Goal: Information Seeking & Learning: Learn about a topic

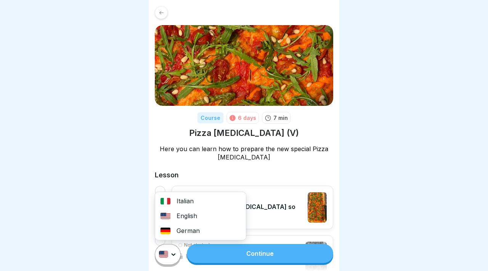
click at [173, 255] on html "Course 6 days 7 min Pizza [MEDICAL_DATA] (V) Here you can learn how to prepare …" at bounding box center [244, 135] width 488 height 271
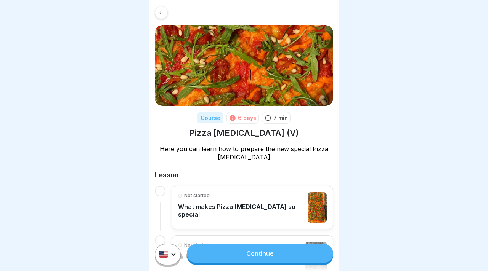
click at [72, 224] on html "Course 6 days 7 min Pizza Allegra (V) Here you can learn how to prepare the new…" at bounding box center [244, 135] width 488 height 271
click at [253, 253] on link "Continue" at bounding box center [260, 253] width 146 height 19
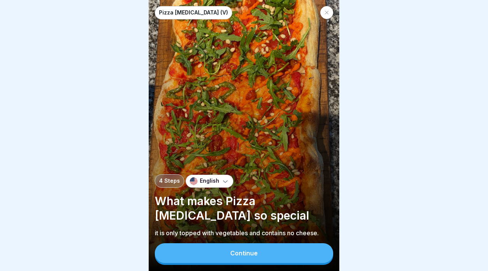
click at [211, 259] on button "Continue" at bounding box center [244, 253] width 178 height 20
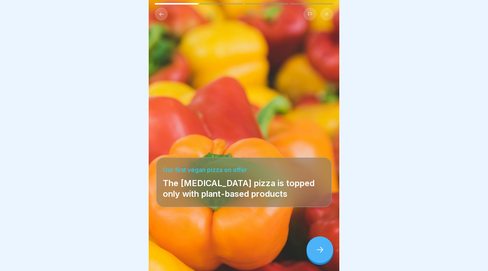
click at [318, 251] on icon at bounding box center [319, 249] width 9 height 9
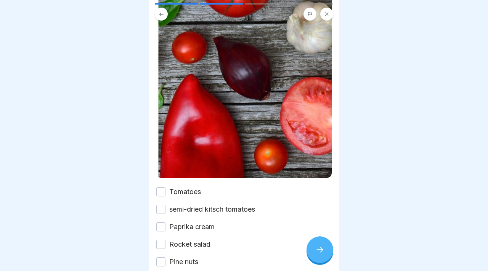
scroll to position [211, 0]
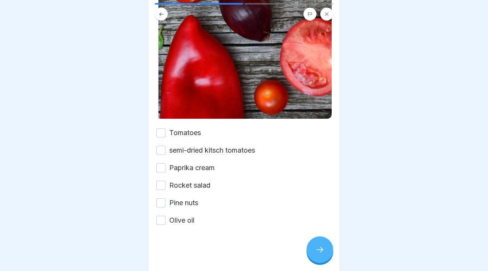
click at [162, 219] on button "Olive oil" at bounding box center [160, 220] width 9 height 9
click at [163, 201] on button "Pine nuts" at bounding box center [160, 203] width 9 height 9
click at [162, 182] on button "Rocket salad" at bounding box center [160, 185] width 9 height 9
click at [159, 164] on button "Paprika cream" at bounding box center [160, 167] width 9 height 9
click at [163, 146] on button "semi-dried kitsch tomatoes" at bounding box center [160, 150] width 9 height 9
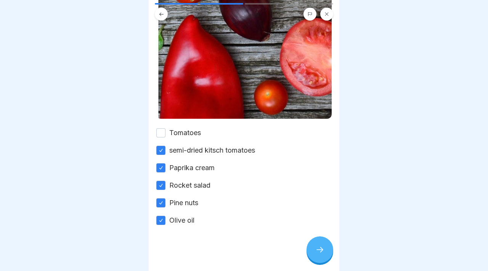
click at [163, 132] on button "Tomatoes" at bounding box center [160, 132] width 9 height 9
click at [318, 256] on div at bounding box center [319, 250] width 27 height 27
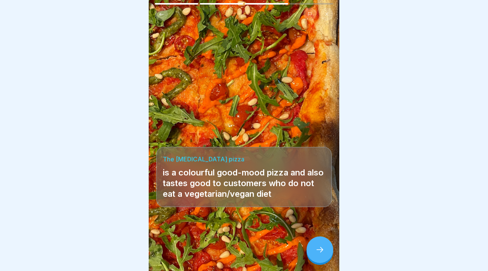
click at [322, 244] on div at bounding box center [319, 250] width 27 height 27
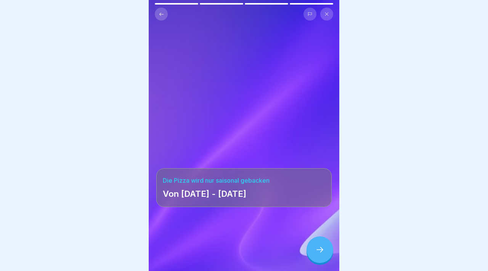
click at [313, 256] on div at bounding box center [319, 250] width 27 height 27
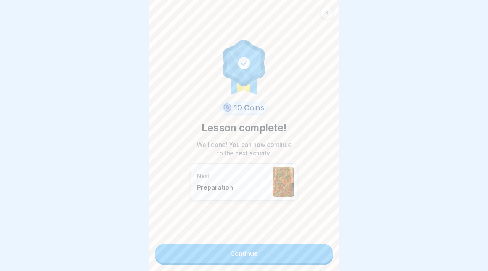
click at [255, 258] on link "Continue" at bounding box center [244, 253] width 178 height 19
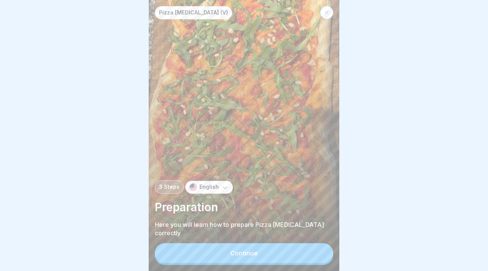
click at [237, 266] on div "Pizza Allegra (V) 3 Steps English Preparation Here you will learn how to prepar…" at bounding box center [244, 135] width 191 height 271
click at [242, 257] on div "Continue" at bounding box center [243, 253] width 27 height 7
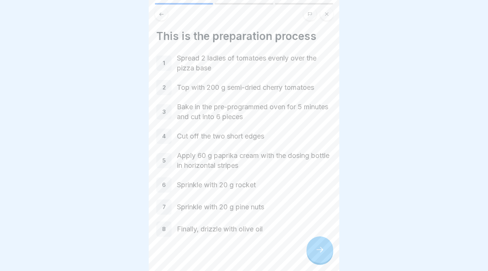
click at [300, 257] on div at bounding box center [243, 260] width 175 height 46
click at [308, 255] on div at bounding box center [319, 250] width 27 height 27
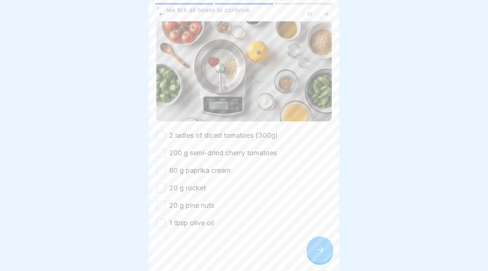
scroll to position [78, 0]
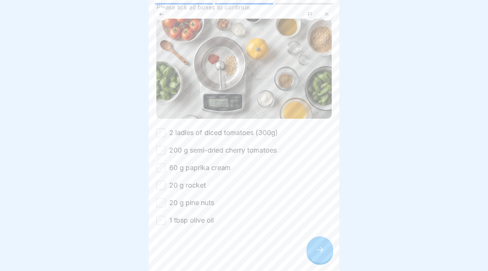
click at [160, 131] on button "2 ladles of diced tomatoes (300g)" at bounding box center [160, 132] width 9 height 9
click at [159, 151] on button "200 g semi-dried cherry tomatoes" at bounding box center [160, 150] width 9 height 9
click at [161, 171] on button "60 g paprika cream" at bounding box center [160, 167] width 9 height 9
click at [161, 189] on button "20 g rocket" at bounding box center [160, 185] width 9 height 9
click at [161, 203] on button "20 g pine nuts" at bounding box center [160, 203] width 9 height 9
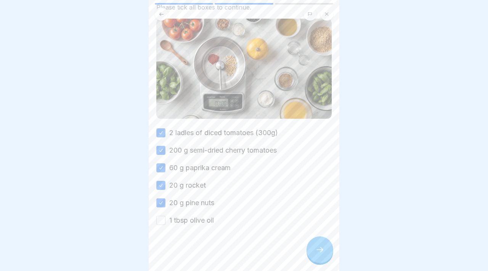
click at [161, 218] on button "1 tbsp olive oil" at bounding box center [160, 220] width 9 height 9
click at [325, 257] on div at bounding box center [319, 250] width 27 height 27
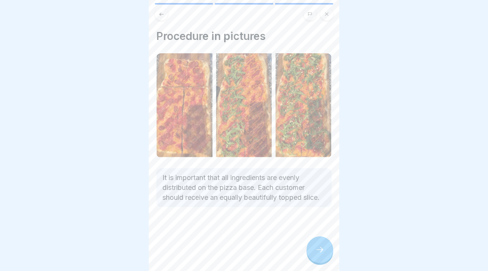
click at [325, 257] on div at bounding box center [319, 250] width 27 height 27
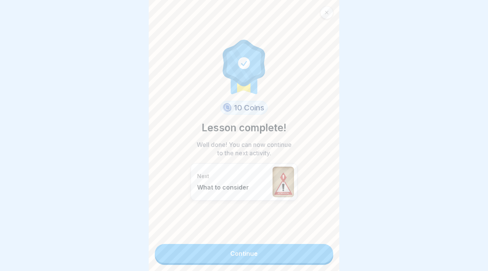
click at [278, 251] on link "Continue" at bounding box center [244, 253] width 178 height 19
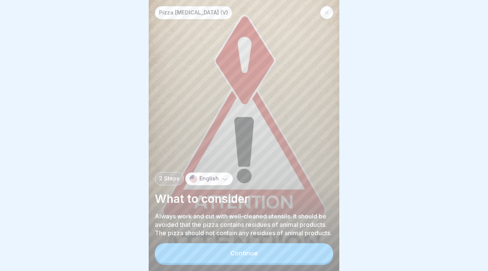
click at [288, 251] on button "Continue" at bounding box center [244, 253] width 178 height 20
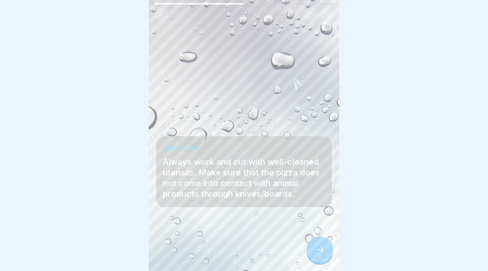
click at [315, 251] on icon at bounding box center [319, 249] width 9 height 9
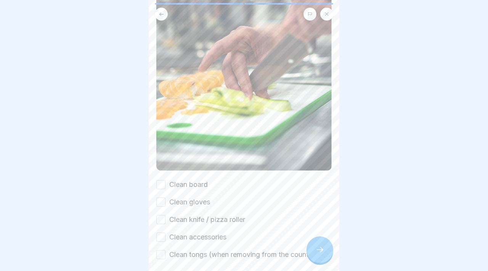
scroll to position [226, 0]
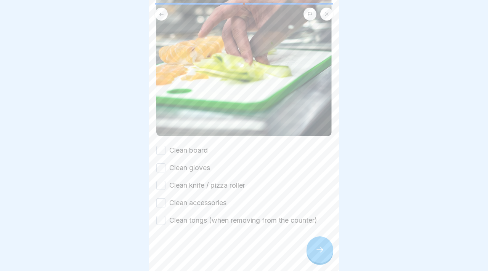
click at [162, 147] on button "Clean board" at bounding box center [160, 150] width 9 height 9
click at [161, 169] on button "Clean gloves" at bounding box center [160, 167] width 9 height 9
click at [162, 184] on button "Clean knife / pizza roller" at bounding box center [160, 185] width 9 height 9
click at [162, 196] on div "Clean board Clean gloves Clean knife / pizza roller Clean accessories Clean ton…" at bounding box center [243, 186] width 175 height 80
click at [162, 205] on button "Clean accessories" at bounding box center [160, 203] width 9 height 9
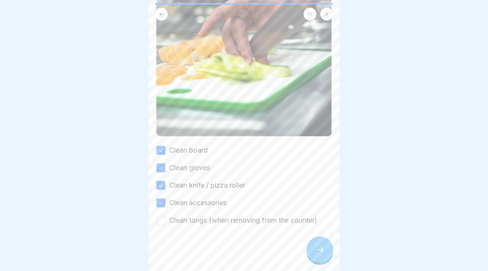
click at [162, 223] on button "Clean tongs (when removing from the counter)" at bounding box center [160, 220] width 9 height 9
click at [319, 249] on icon at bounding box center [319, 249] width 9 height 9
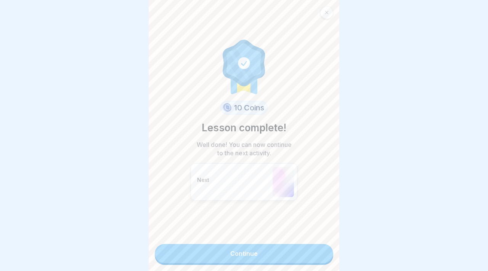
click at [262, 258] on link "Continue" at bounding box center [244, 253] width 178 height 19
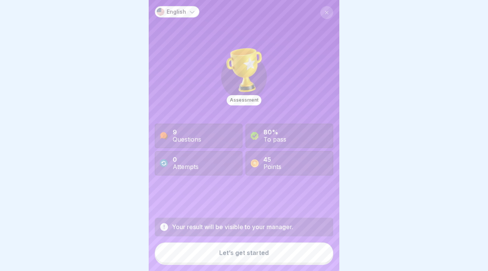
click at [251, 261] on button "Let’s get started" at bounding box center [244, 253] width 178 height 21
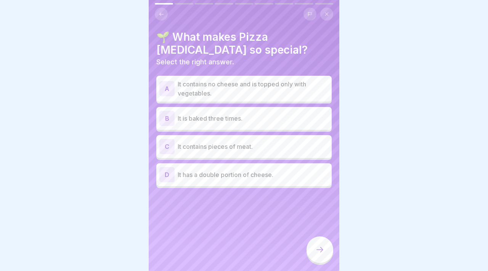
click at [231, 93] on p "It contains no cheese and is topped only with vegetables." at bounding box center [253, 89] width 151 height 18
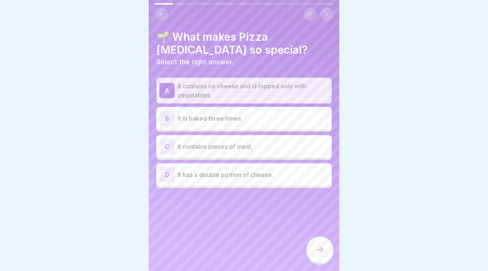
click at [319, 247] on icon at bounding box center [319, 249] width 9 height 9
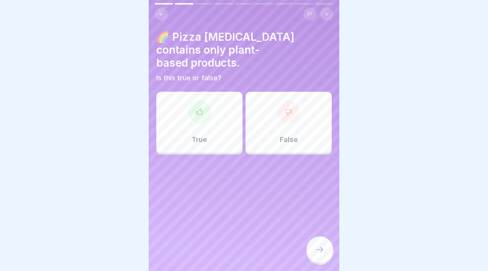
click at [195, 136] on p "True" at bounding box center [199, 140] width 15 height 8
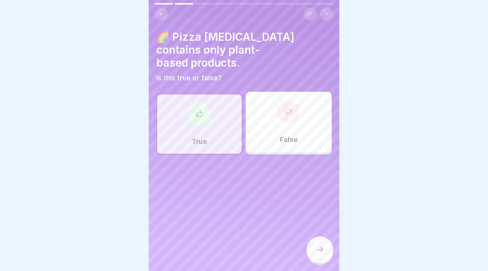
click at [319, 243] on div at bounding box center [319, 250] width 27 height 27
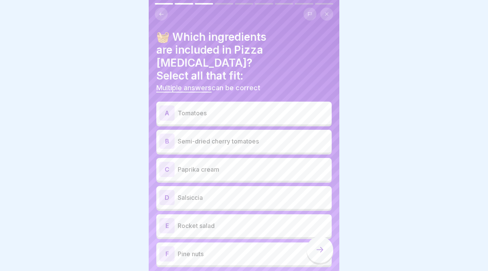
click at [217, 109] on p "Tomatoes" at bounding box center [253, 113] width 151 height 9
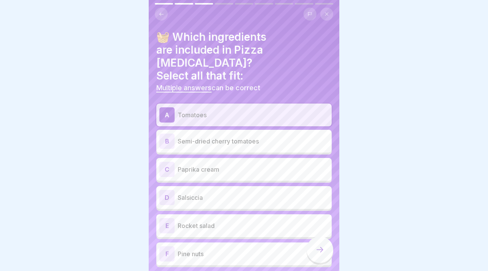
click at [217, 110] on p "Tomatoes" at bounding box center [253, 114] width 151 height 9
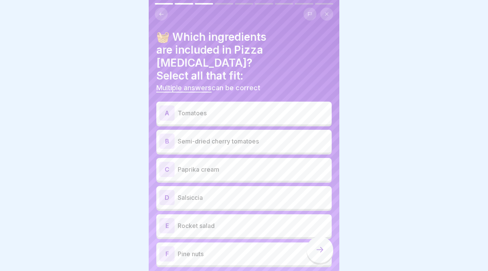
click at [207, 137] on p "Semi-dried cherry tomatoes" at bounding box center [253, 141] width 151 height 9
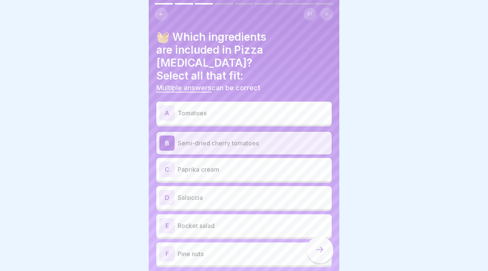
click at [206, 162] on div "C Paprika cream" at bounding box center [243, 169] width 169 height 15
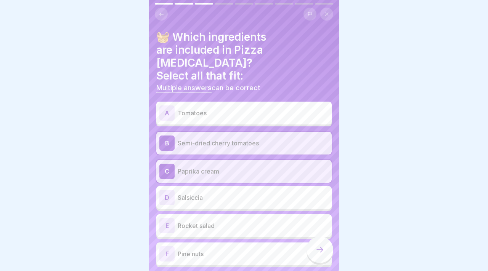
click at [203, 221] on p "Rocket salad" at bounding box center [253, 225] width 151 height 9
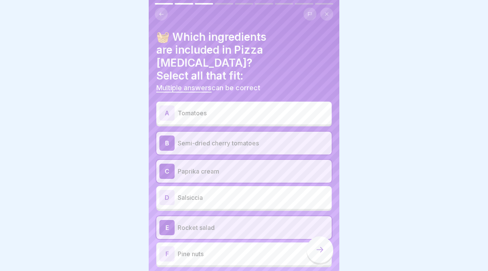
click at [206, 250] on p "Pine nuts" at bounding box center [253, 254] width 151 height 9
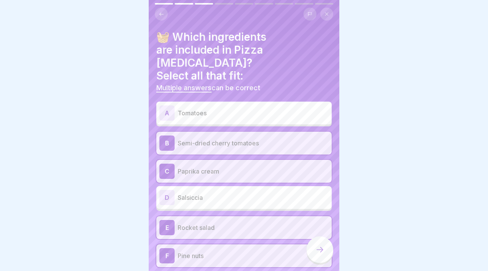
click at [311, 256] on div at bounding box center [319, 250] width 27 height 27
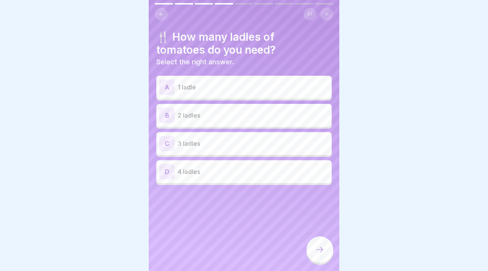
click at [215, 116] on p "2 ladles" at bounding box center [253, 115] width 151 height 9
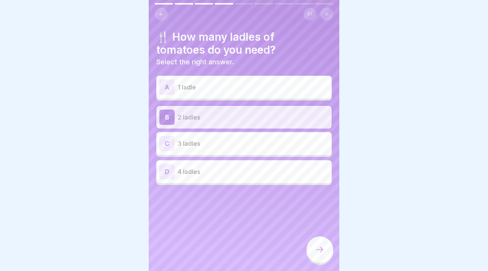
click at [319, 251] on icon at bounding box center [319, 249] width 9 height 9
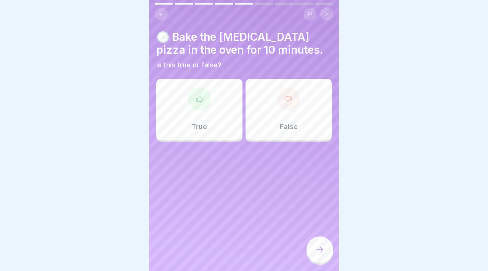
click at [290, 123] on p "False" at bounding box center [289, 127] width 18 height 8
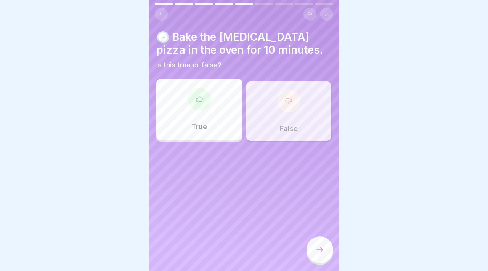
click at [318, 247] on icon at bounding box center [319, 249] width 9 height 9
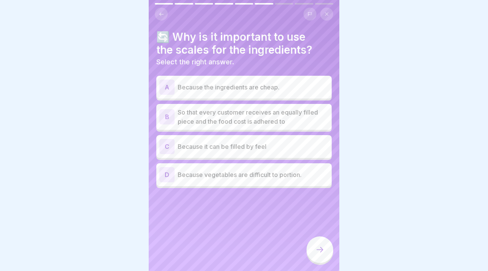
click at [245, 117] on p "So that every customer receives an equally filled piece and the food cost is ad…" at bounding box center [253, 117] width 151 height 18
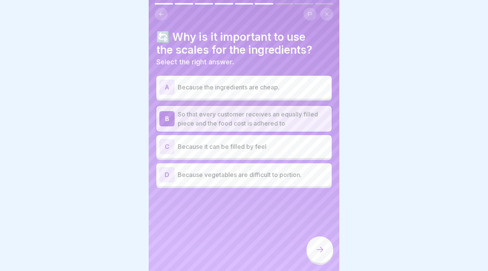
click at [314, 254] on div at bounding box center [319, 250] width 27 height 27
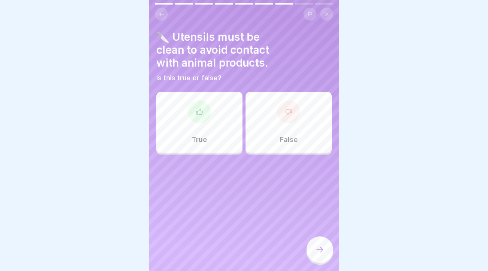
click at [207, 120] on div "True" at bounding box center [199, 122] width 86 height 61
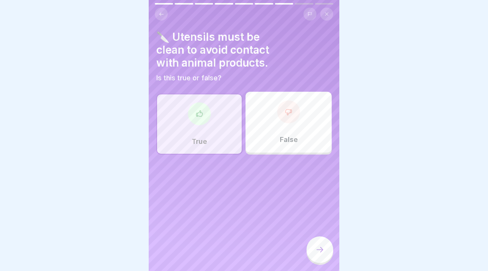
click at [317, 258] on div at bounding box center [319, 250] width 27 height 27
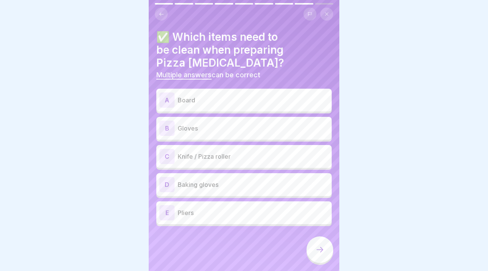
click at [242, 96] on p "Board" at bounding box center [253, 100] width 151 height 9
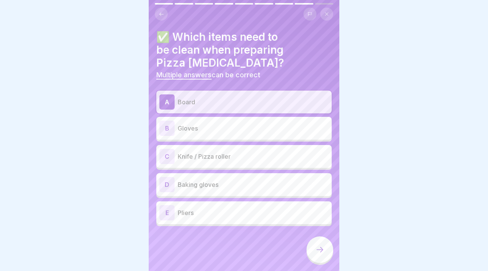
click at [234, 123] on div "B Gloves" at bounding box center [243, 128] width 175 height 23
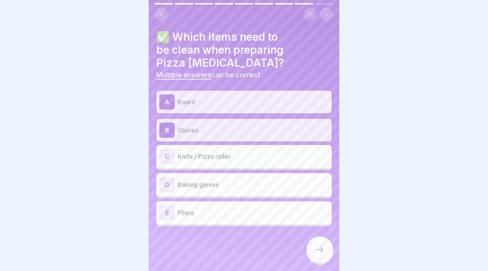
click at [235, 152] on p "Knife / Pizza roller" at bounding box center [253, 156] width 151 height 9
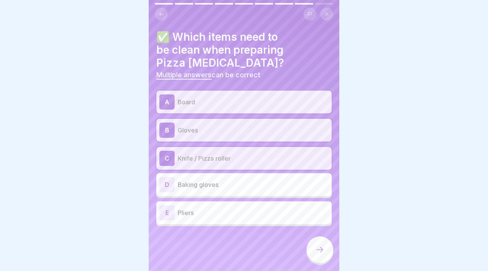
click at [235, 180] on p "Baking gloves" at bounding box center [253, 184] width 151 height 9
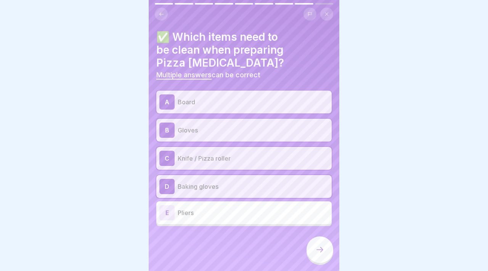
click at [239, 182] on p "Baking gloves" at bounding box center [253, 186] width 151 height 9
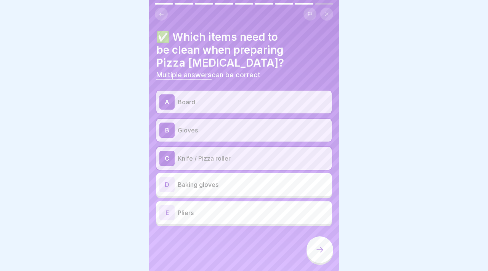
click at [314, 251] on div at bounding box center [319, 250] width 27 height 27
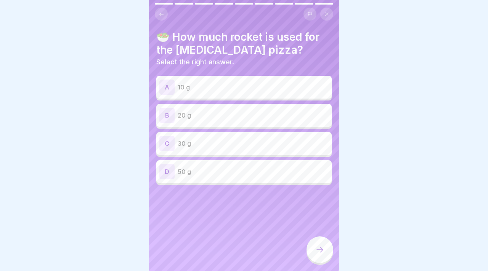
click at [166, 13] on button at bounding box center [161, 14] width 13 height 13
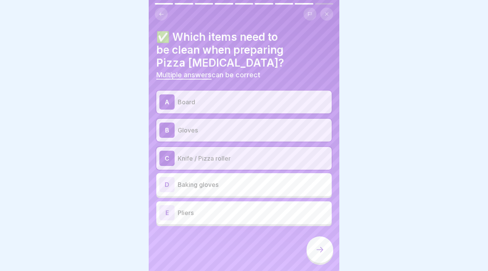
click at [211, 208] on p "Pliers" at bounding box center [253, 212] width 151 height 9
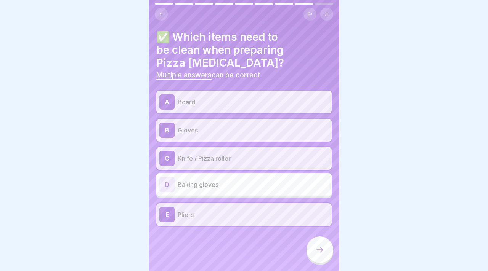
click at [324, 251] on icon at bounding box center [319, 249] width 9 height 9
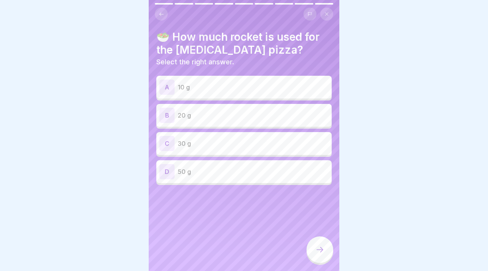
click at [211, 125] on div "B 20 g" at bounding box center [243, 115] width 175 height 23
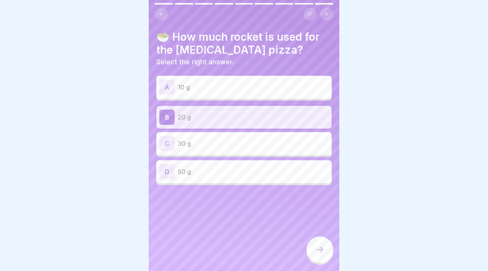
click at [323, 246] on div at bounding box center [319, 250] width 27 height 27
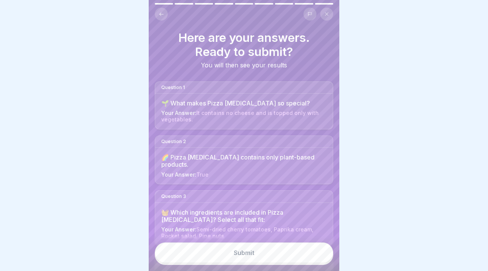
click at [323, 246] on button "Submit" at bounding box center [244, 253] width 178 height 21
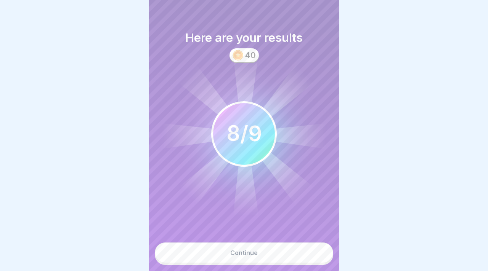
click at [288, 266] on div "Continue" at bounding box center [244, 254] width 191 height 35
click at [282, 252] on button "Continue" at bounding box center [244, 253] width 178 height 21
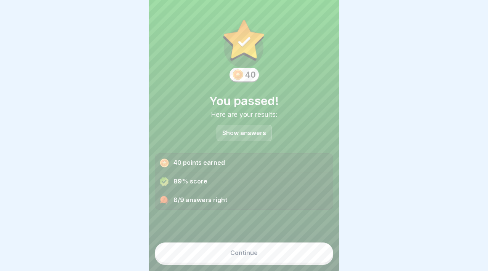
click at [230, 258] on button "Continue" at bounding box center [244, 253] width 178 height 21
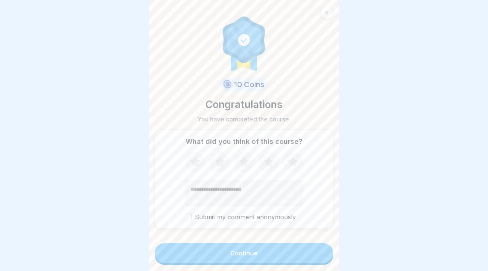
click at [238, 263] on div "Continue" at bounding box center [244, 254] width 178 height 22
click at [258, 257] on button "Continue" at bounding box center [244, 253] width 178 height 20
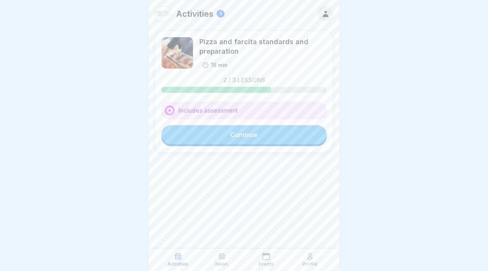
click at [261, 138] on link "Continue" at bounding box center [243, 134] width 165 height 19
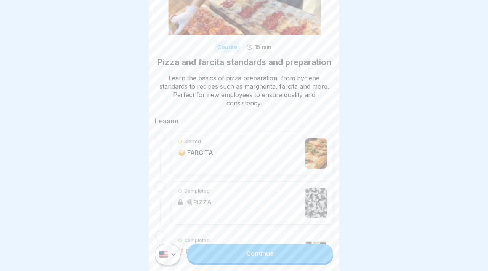
scroll to position [69, 0]
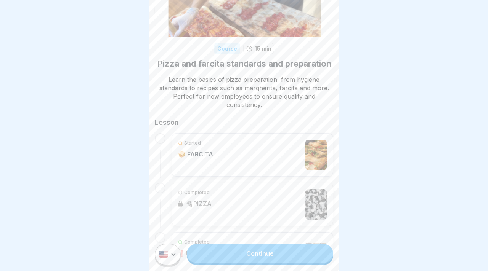
click at [281, 258] on link "Continue" at bounding box center [260, 253] width 146 height 19
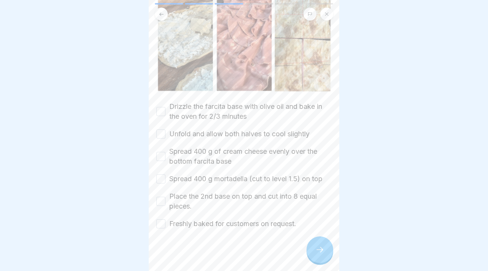
scroll to position [104, 0]
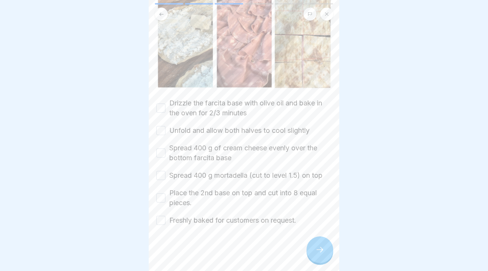
click at [158, 111] on button "Drizzle the farcita base with olive oil and bake in the oven for 2/3 minutes" at bounding box center [160, 108] width 9 height 9
click at [159, 133] on button "Unfold and allow both halves to cool slightly" at bounding box center [160, 130] width 9 height 9
click at [160, 155] on button "Spread 400 g of cream cheese evenly over the bottom farcita base" at bounding box center [160, 153] width 9 height 9
click at [160, 176] on button "Spread 400 g mortadella (cut to level 1.5) on top" at bounding box center [160, 175] width 9 height 9
click at [161, 198] on button "Place the 2nd base on top and cut into 8 equal pieces." at bounding box center [160, 198] width 9 height 9
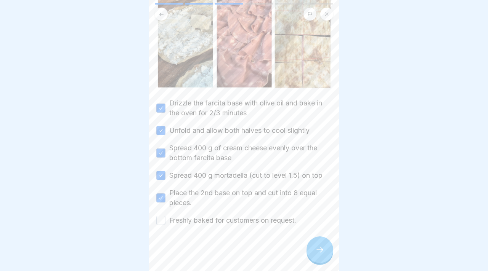
click at [156, 223] on button "Freshly baked for customers on request." at bounding box center [160, 220] width 9 height 9
click at [335, 247] on div "🐷 La Farcita Our most traditional and favourite pizza farcita: La Farcita. Topp…" at bounding box center [244, 135] width 191 height 271
click at [314, 259] on div at bounding box center [319, 250] width 27 height 27
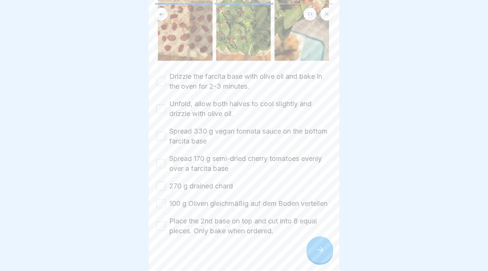
scroll to position [169, 0]
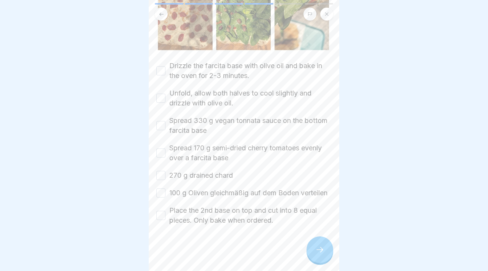
click at [161, 66] on button "Drizzle the farcita base with olive oil and bake in the oven for 2-3 minutes." at bounding box center [160, 70] width 9 height 9
click at [157, 94] on button "Unfold, allow both halves to cool slightly and drizzle with olive oil." at bounding box center [160, 98] width 9 height 9
click at [160, 121] on button "Spread 330 g vegan tonnata sauce on the bottom farcita base" at bounding box center [160, 125] width 9 height 9
click at [162, 149] on button "Spread 170 g semi-dried cherry tomatoes evenly over a farcita base" at bounding box center [160, 153] width 9 height 9
click at [156, 171] on button "270 g drained chard" at bounding box center [160, 175] width 9 height 9
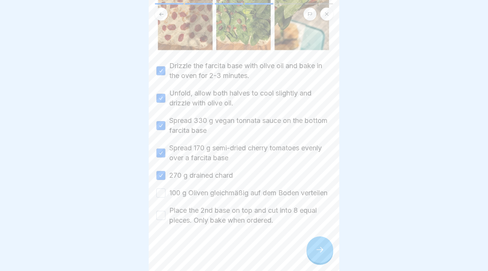
click at [159, 191] on button "100 g Oliven gleichmäßig auf dem Boden verteilen" at bounding box center [160, 193] width 9 height 9
click at [160, 215] on button "Place the 2nd base on top and cut into 8 equal pieces. Only bake when ordered." at bounding box center [160, 215] width 9 height 9
click at [319, 261] on div at bounding box center [319, 250] width 27 height 27
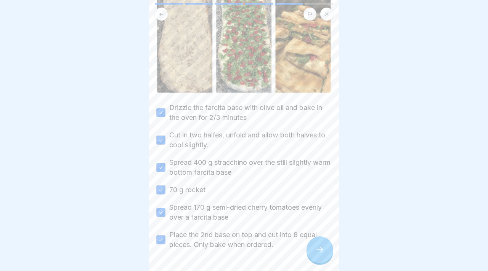
scroll to position [119, 0]
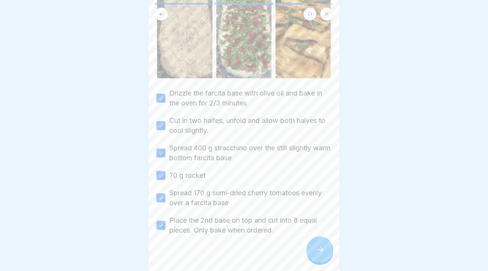
click at [325, 252] on div at bounding box center [319, 250] width 27 height 27
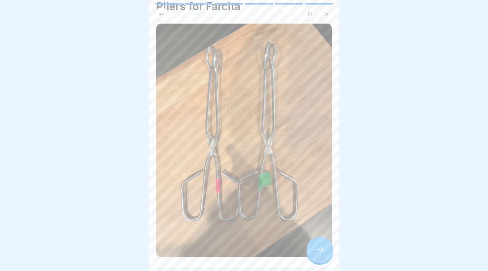
scroll to position [121, 0]
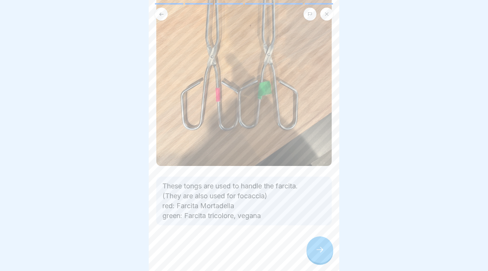
click at [319, 258] on div at bounding box center [319, 250] width 27 height 27
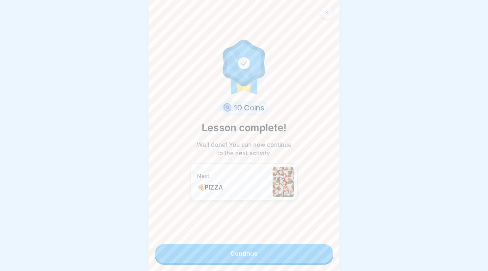
click at [209, 252] on link "Continue" at bounding box center [244, 253] width 178 height 19
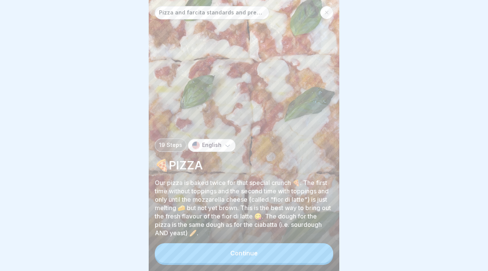
click at [239, 262] on button "Continue" at bounding box center [244, 253] width 178 height 20
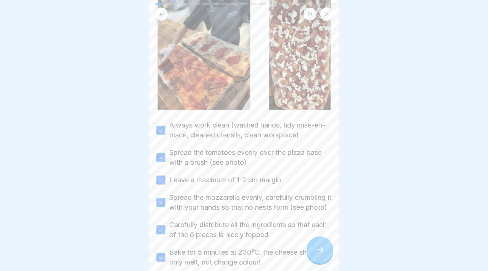
scroll to position [128, 0]
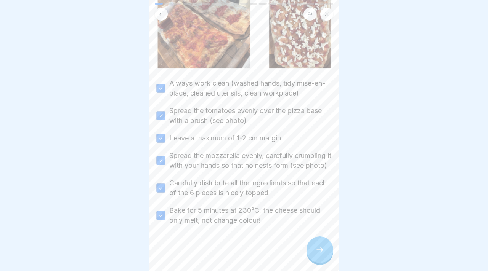
click at [322, 248] on icon at bounding box center [319, 249] width 9 height 9
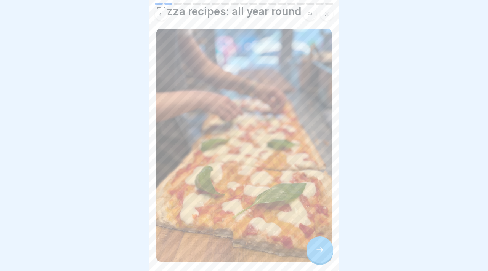
scroll to position [0, 0]
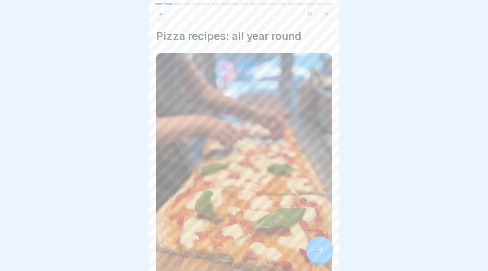
click at [323, 244] on div at bounding box center [319, 250] width 27 height 27
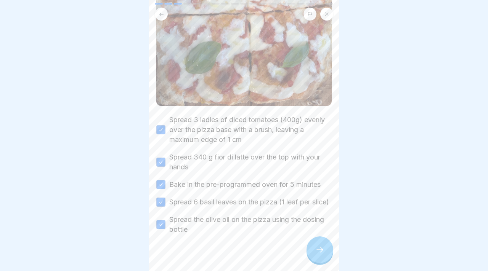
scroll to position [351, 0]
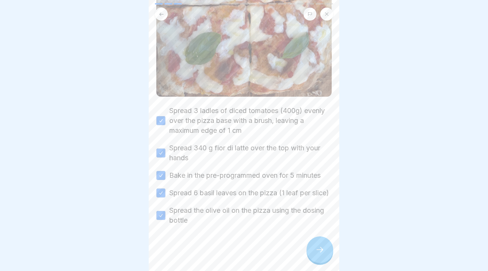
click at [323, 252] on icon at bounding box center [319, 249] width 9 height 9
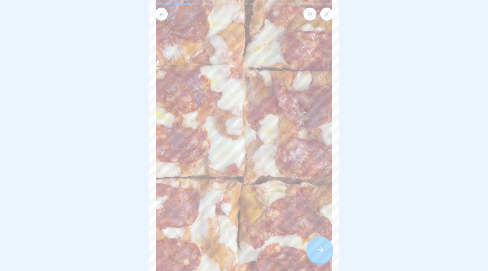
scroll to position [317, 0]
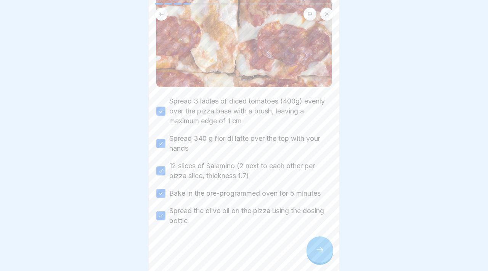
click at [329, 256] on div at bounding box center [319, 250] width 27 height 27
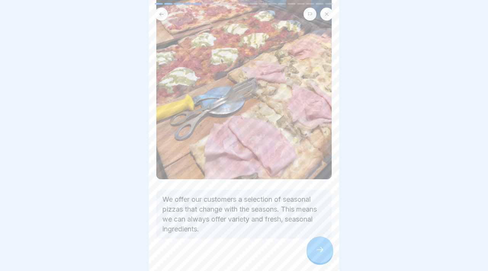
scroll to position [121, 0]
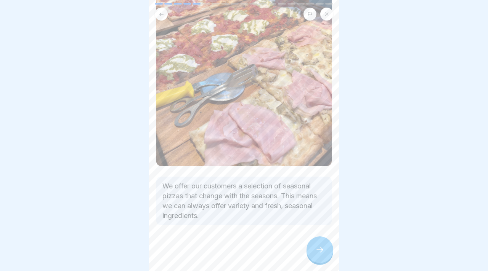
click at [315, 251] on icon at bounding box center [319, 249] width 9 height 9
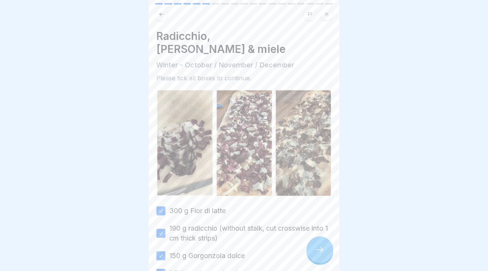
scroll to position [102, 0]
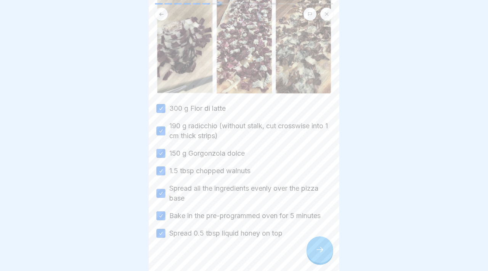
click at [317, 251] on icon at bounding box center [319, 249] width 9 height 9
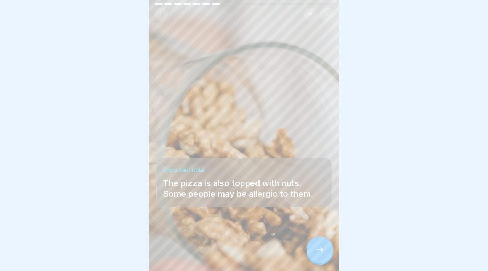
click at [321, 254] on icon at bounding box center [319, 249] width 9 height 9
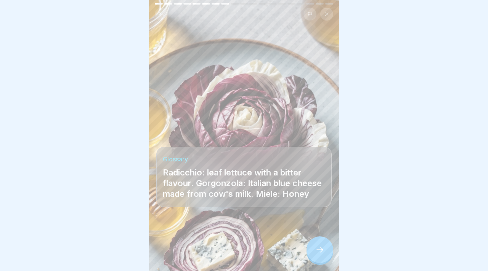
click at [316, 248] on icon at bounding box center [319, 249] width 9 height 9
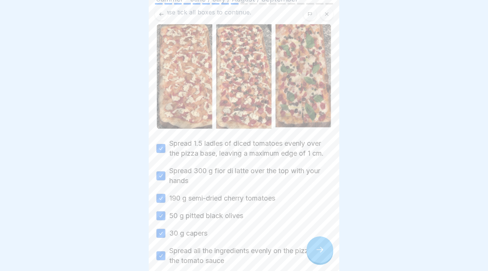
scroll to position [138, 0]
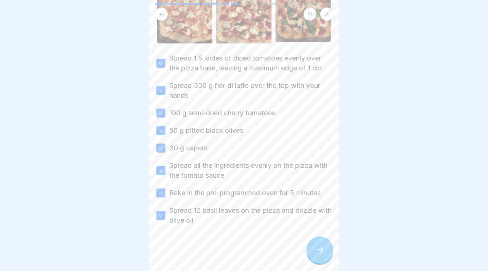
click at [318, 255] on div at bounding box center [319, 250] width 27 height 27
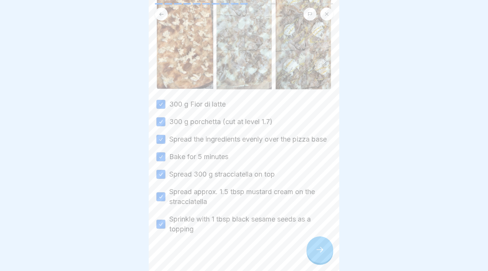
scroll to position [105, 0]
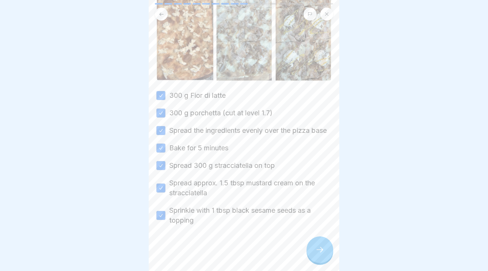
click at [325, 248] on div at bounding box center [319, 250] width 27 height 27
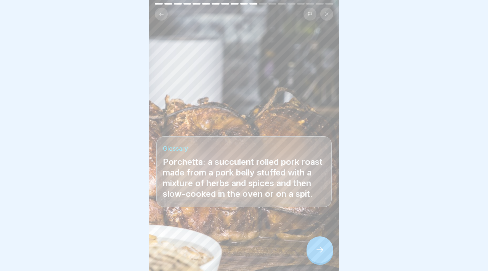
click at [325, 248] on div at bounding box center [319, 250] width 27 height 27
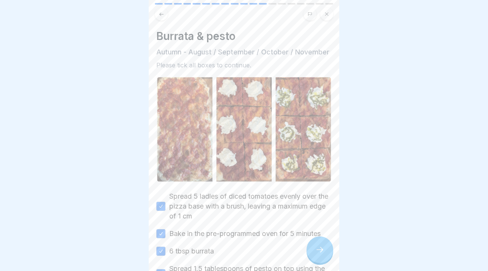
click at [325, 248] on div at bounding box center [319, 250] width 27 height 27
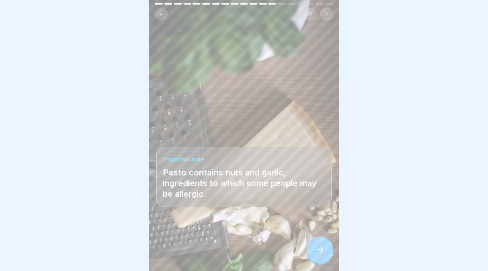
click at [325, 248] on div at bounding box center [319, 250] width 27 height 27
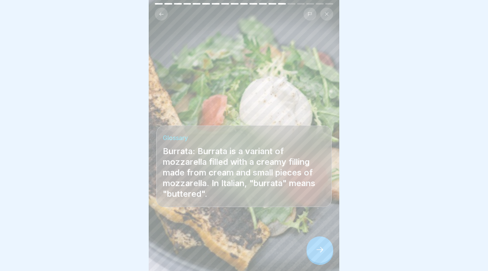
click at [325, 248] on div at bounding box center [319, 250] width 27 height 27
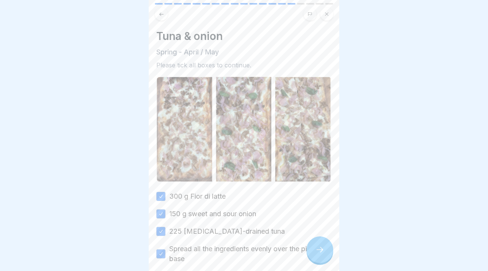
click at [325, 248] on div at bounding box center [319, 250] width 27 height 27
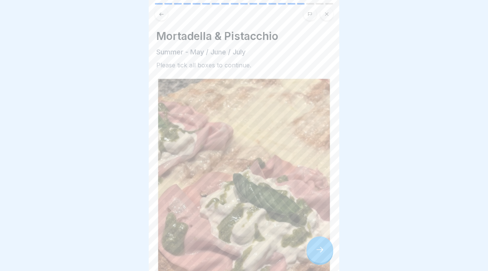
click at [325, 248] on div at bounding box center [319, 250] width 27 height 27
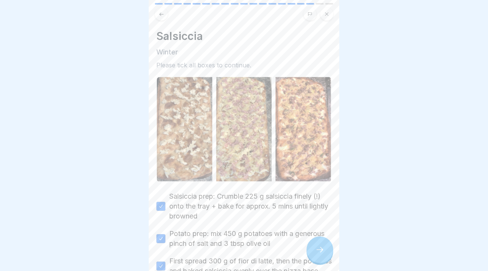
click at [325, 248] on div at bounding box center [319, 250] width 27 height 27
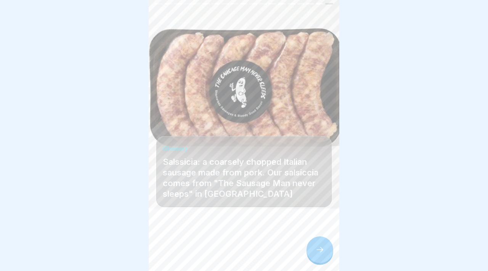
click at [325, 248] on div at bounding box center [319, 250] width 27 height 27
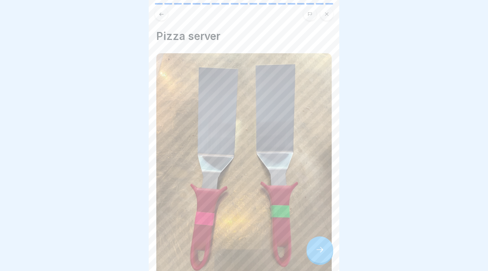
click at [325, 248] on div at bounding box center [319, 250] width 27 height 27
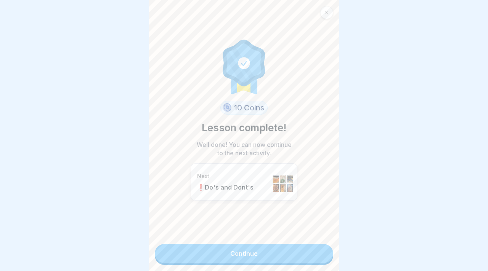
click at [323, 250] on link "Continue" at bounding box center [244, 253] width 178 height 19
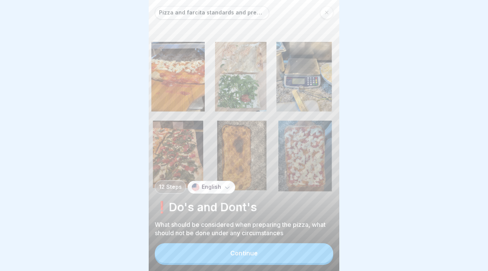
click at [256, 271] on div "Pizza and farcita standards and preparation 12 Steps English ❗️Do's and Dont's …" at bounding box center [244, 135] width 191 height 271
click at [262, 271] on div "Pizza and farcita standards and preparation 12 Steps English ❗️Do's and Dont's …" at bounding box center [244, 135] width 191 height 271
click at [262, 256] on button "Continue" at bounding box center [244, 253] width 178 height 20
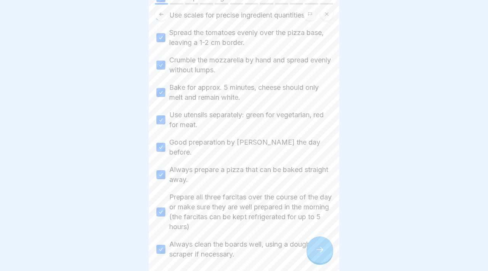
scroll to position [275, 0]
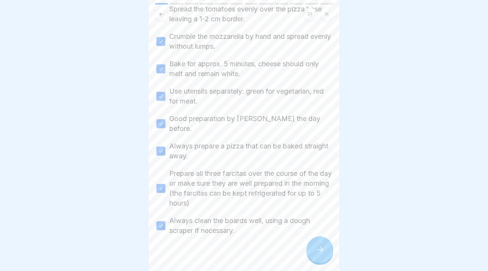
click at [330, 252] on div at bounding box center [319, 250] width 27 height 27
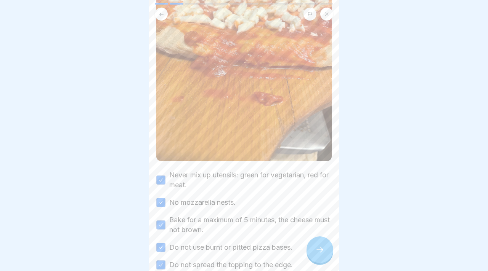
scroll to position [229, 0]
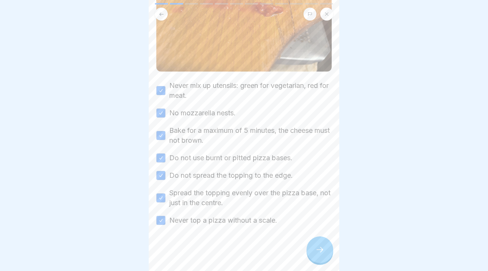
click at [325, 251] on div at bounding box center [319, 250] width 27 height 27
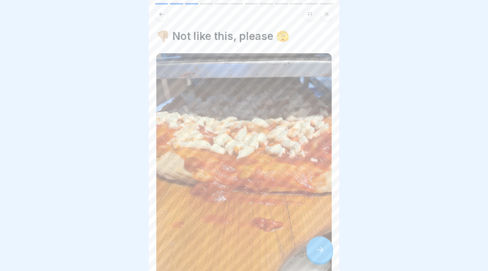
scroll to position [91, 0]
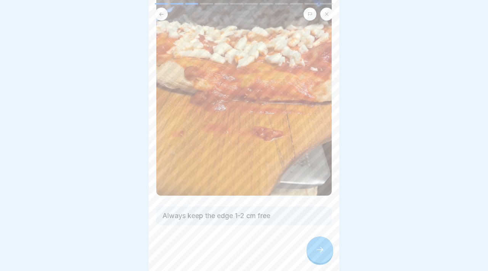
click at [322, 250] on icon at bounding box center [319, 249] width 7 height 5
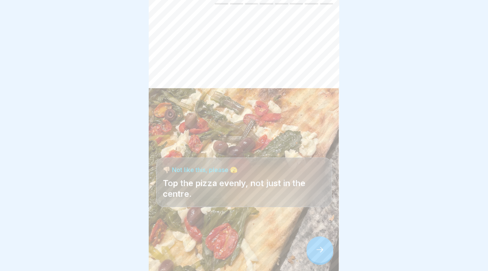
click at [327, 245] on div at bounding box center [319, 250] width 27 height 27
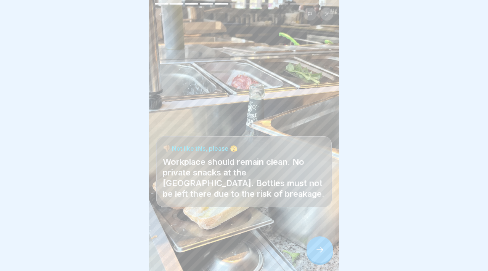
click at [323, 255] on div at bounding box center [319, 250] width 27 height 27
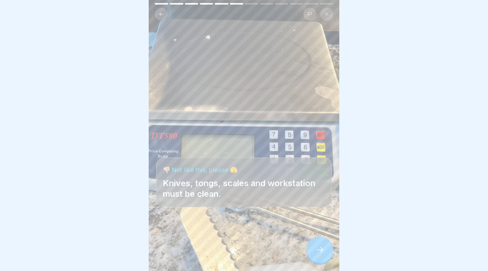
click at [319, 254] on icon at bounding box center [319, 249] width 9 height 9
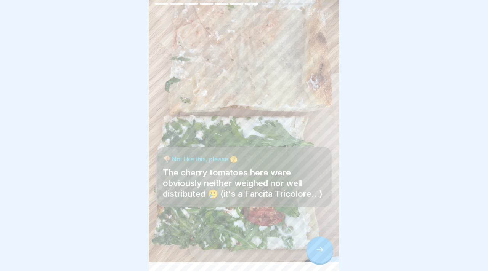
click at [314, 258] on div at bounding box center [319, 250] width 27 height 27
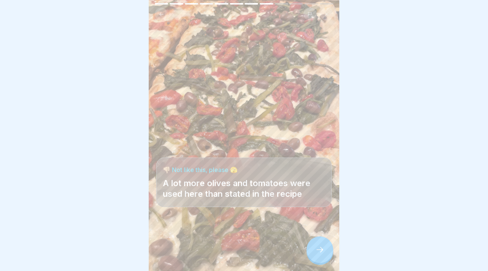
click at [323, 249] on icon at bounding box center [319, 249] width 9 height 9
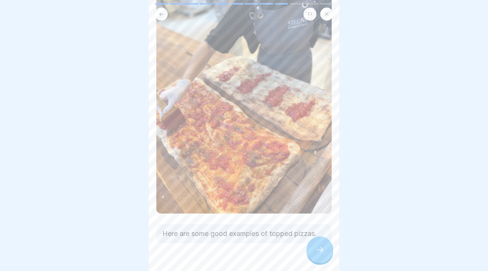
scroll to position [84, 0]
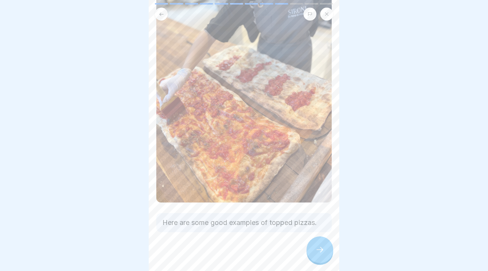
click at [318, 257] on div at bounding box center [319, 250] width 27 height 27
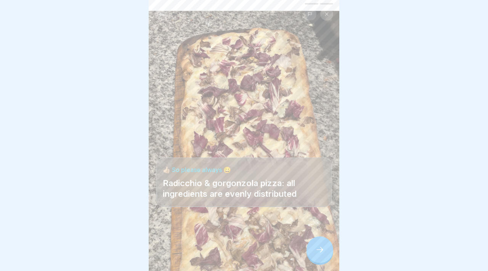
click at [313, 255] on div at bounding box center [319, 250] width 27 height 27
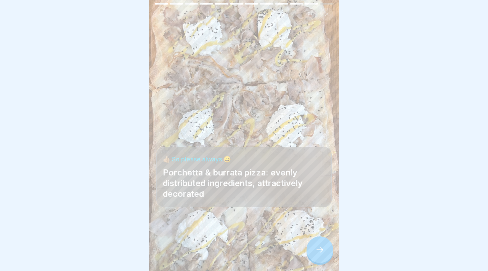
click at [315, 246] on icon at bounding box center [319, 249] width 9 height 9
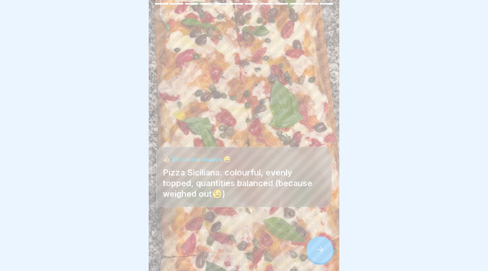
click at [315, 246] on icon at bounding box center [319, 249] width 9 height 9
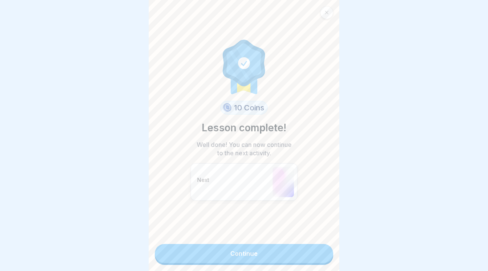
click at [300, 263] on link "Continue" at bounding box center [244, 253] width 178 height 19
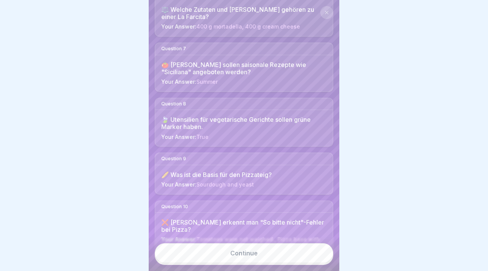
scroll to position [566, 0]
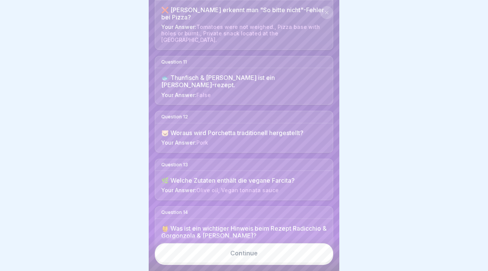
click at [261, 260] on link "Continue" at bounding box center [244, 253] width 178 height 20
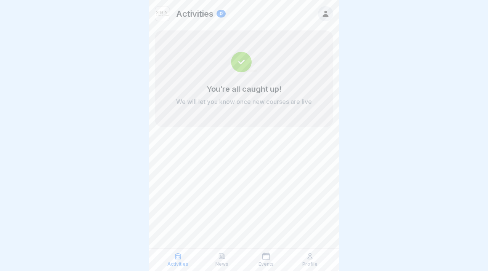
click at [312, 260] on icon at bounding box center [310, 257] width 8 height 8
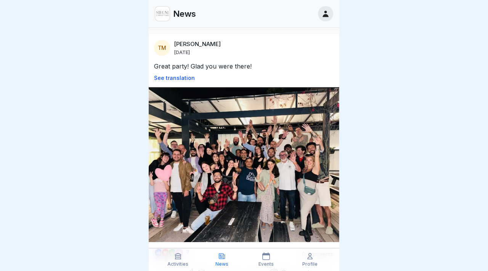
click at [227, 172] on img at bounding box center [244, 164] width 191 height 155
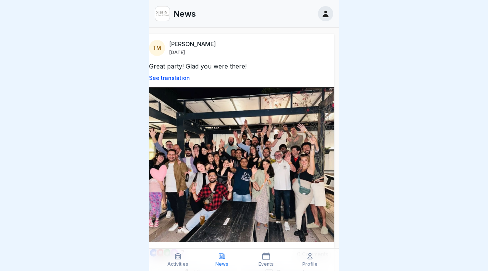
click at [329, 15] on icon at bounding box center [325, 14] width 8 height 8
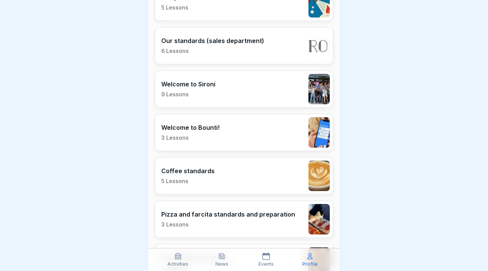
scroll to position [434, 0]
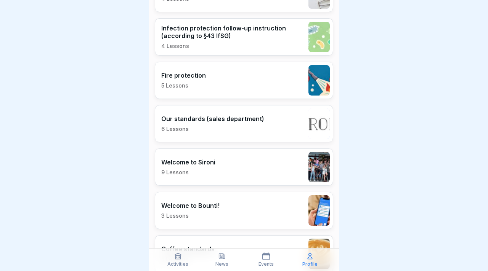
click at [243, 169] on div "Welcome to Sironi 9 Lessons" at bounding box center [244, 167] width 178 height 37
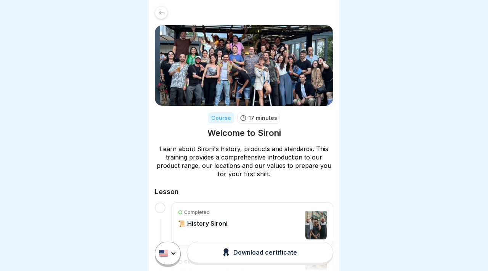
click at [160, 15] on icon at bounding box center [162, 13] width 6 height 6
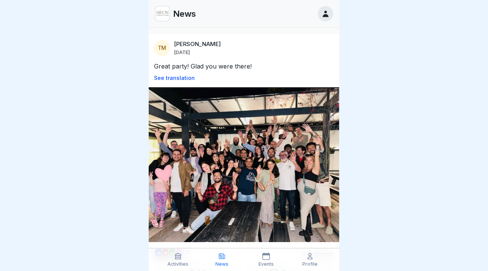
click at [330, 15] on div at bounding box center [325, 13] width 15 height 15
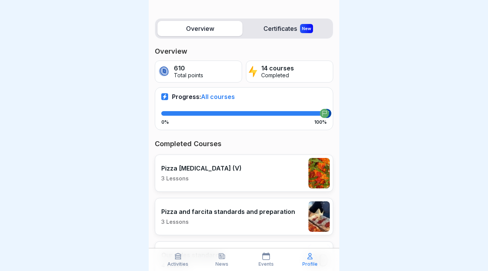
scroll to position [82, 0]
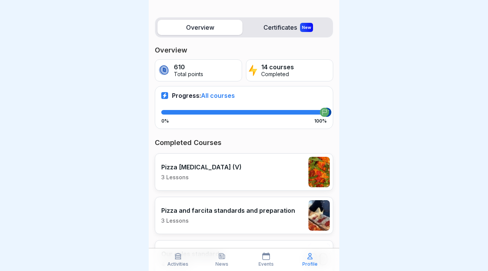
click at [275, 34] on label "Certificates New" at bounding box center [287, 27] width 85 height 15
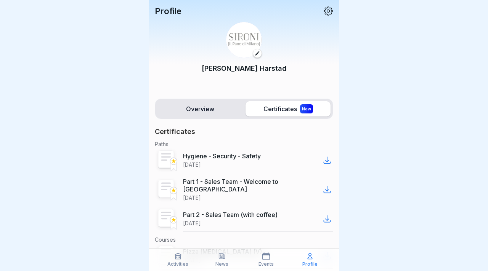
click at [197, 107] on font "Overview" at bounding box center [200, 109] width 28 height 8
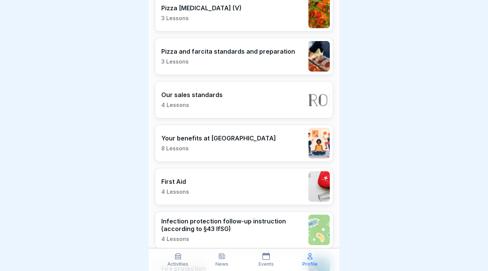
scroll to position [242, 0]
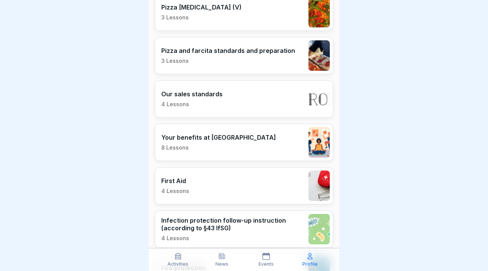
click at [247, 146] on div "Your benefits at Sironi 8 Lessons" at bounding box center [244, 142] width 178 height 37
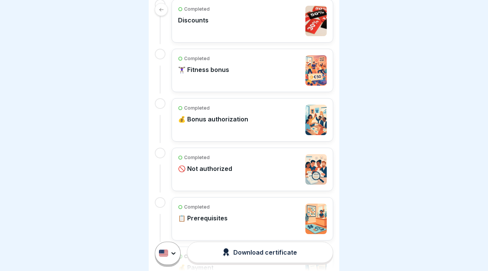
scroll to position [206, 0]
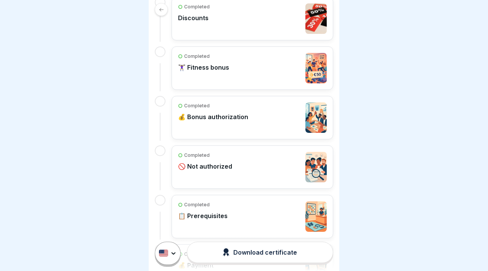
click at [242, 72] on div "Completed 🏋🏽‍♀️ Fitness bonus" at bounding box center [252, 68] width 149 height 30
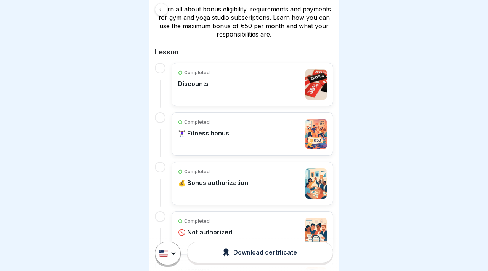
scroll to position [140, 0]
click at [315, 133] on img at bounding box center [315, 133] width 21 height 30
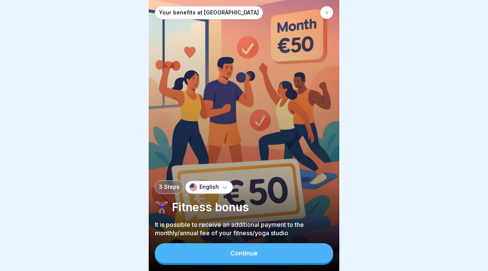
click at [250, 253] on font "Continue" at bounding box center [243, 254] width 27 height 8
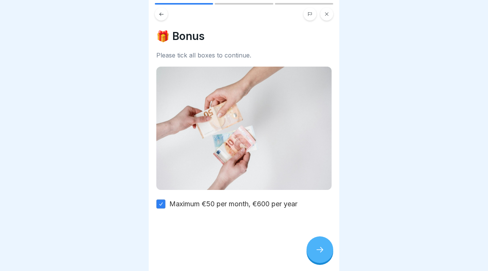
click at [318, 244] on div at bounding box center [319, 250] width 27 height 27
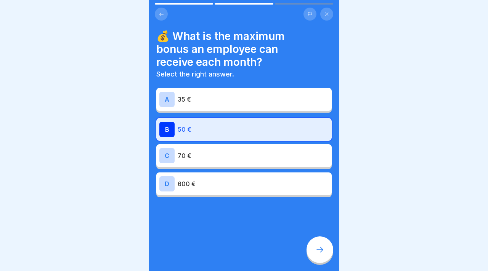
click at [320, 246] on icon at bounding box center [319, 249] width 9 height 9
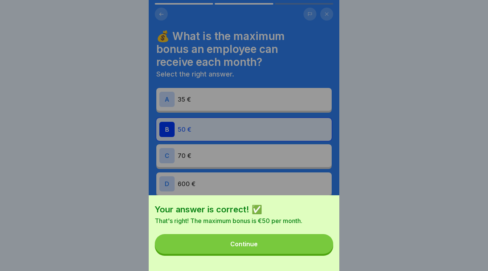
click at [287, 245] on button "Continue" at bounding box center [244, 244] width 178 height 20
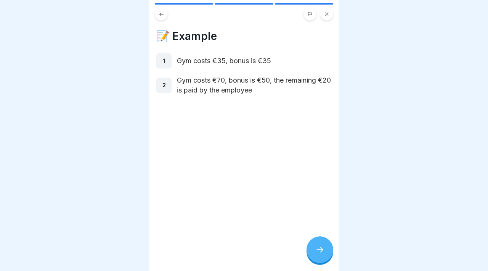
click at [321, 11] on button at bounding box center [326, 14] width 13 height 13
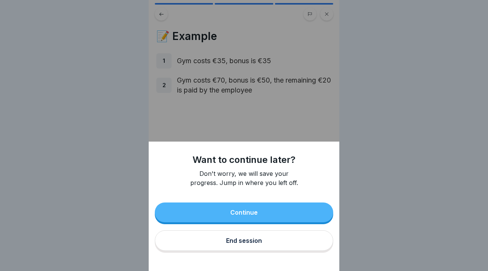
click at [263, 248] on button "End session" at bounding box center [244, 241] width 178 height 21
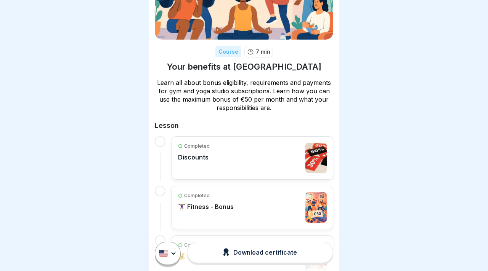
scroll to position [58, 0]
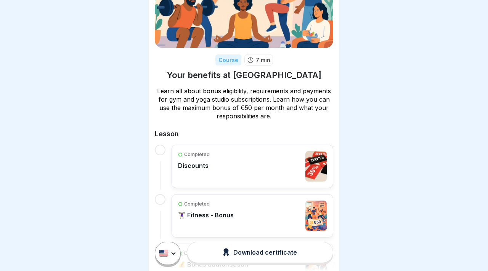
drag, startPoint x: 240, startPoint y: 107, endPoint x: 261, endPoint y: 107, distance: 21.4
click at [261, 107] on p "Learn all about bonus eligibility, requirements and payments for gym and yoga s…" at bounding box center [244, 104] width 178 height 34
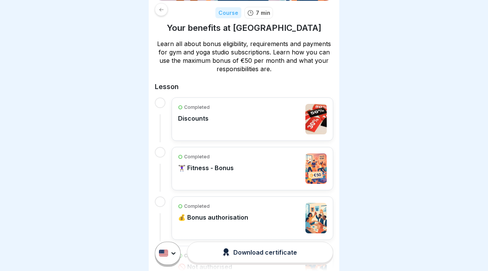
scroll to position [108, 0]
